Goal: Task Accomplishment & Management: Use online tool/utility

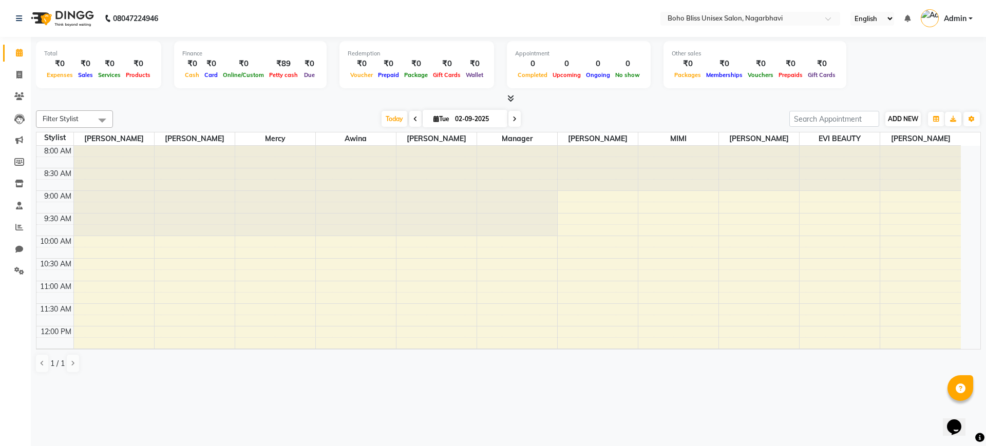
scroll to position [181, 0]
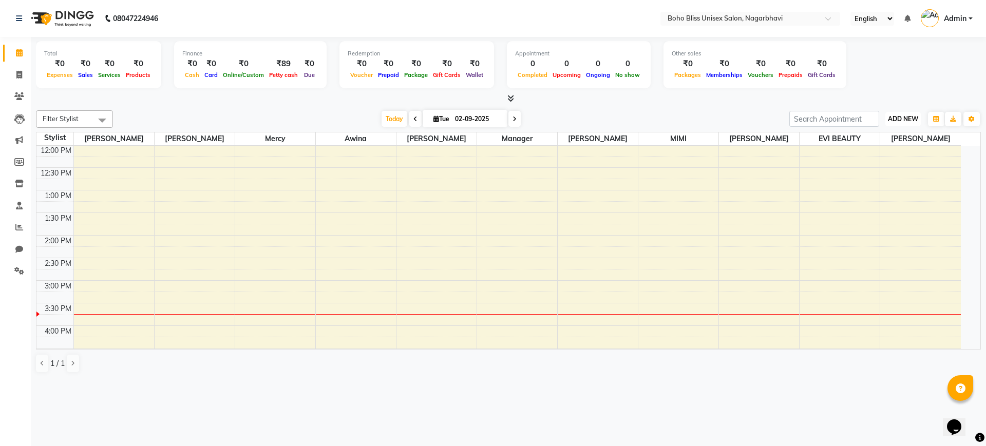
click at [904, 113] on button "ADD NEW Toggle Dropdown" at bounding box center [902, 119] width 35 height 14
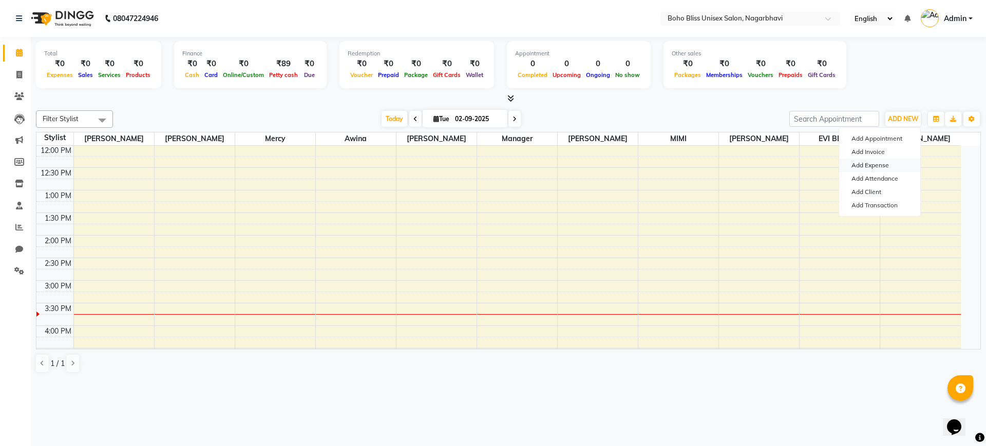
click at [879, 163] on link "Add Expense" at bounding box center [879, 165] width 81 height 13
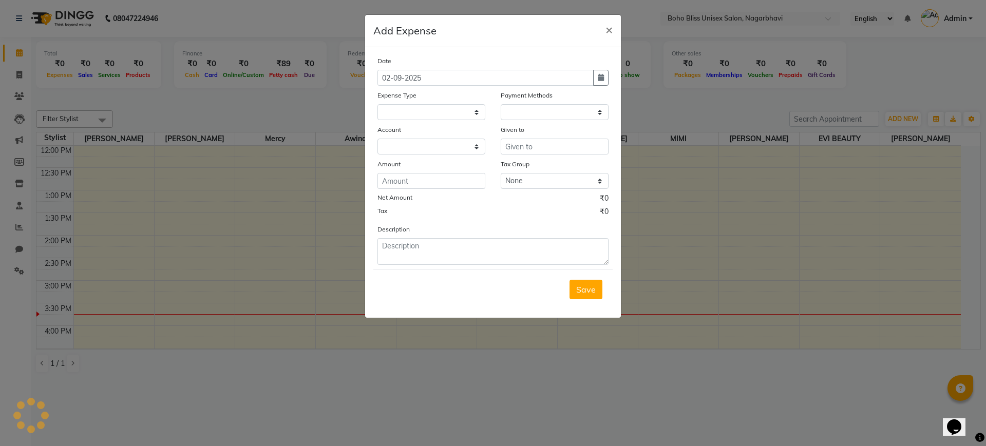
select select "1"
select select "7492"
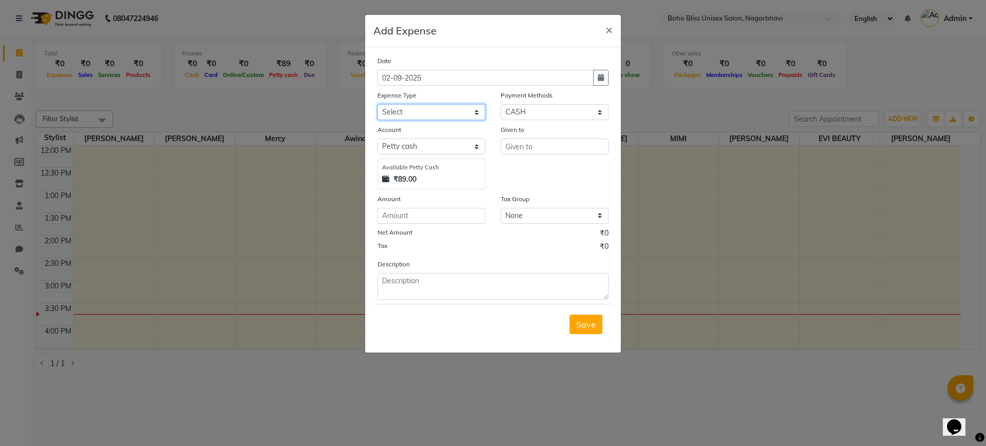
click at [419, 110] on select "Select Advance Salary Bank charges Cash transfer to bank Cash transfer to hub C…" at bounding box center [431, 112] width 108 height 16
select select "22374"
click at [377, 104] on select "Select Advance Salary Bank charges Cash transfer to bank Cash transfer to hub C…" at bounding box center [431, 112] width 108 height 16
click at [518, 151] on input "text" at bounding box center [554, 147] width 108 height 16
type input "BHAGYA"
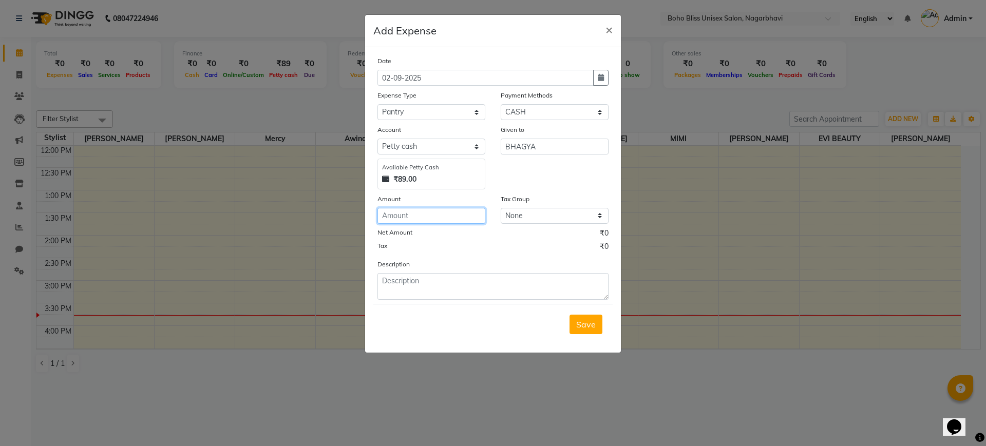
click at [419, 219] on input "number" at bounding box center [431, 216] width 108 height 16
type input "73"
click at [409, 294] on textarea at bounding box center [492, 286] width 231 height 27
type textarea "MILK AND SUGAR"
click at [584, 321] on span "Save" at bounding box center [586, 324] width 20 height 10
